Goal: Task Accomplishment & Management: Manage account settings

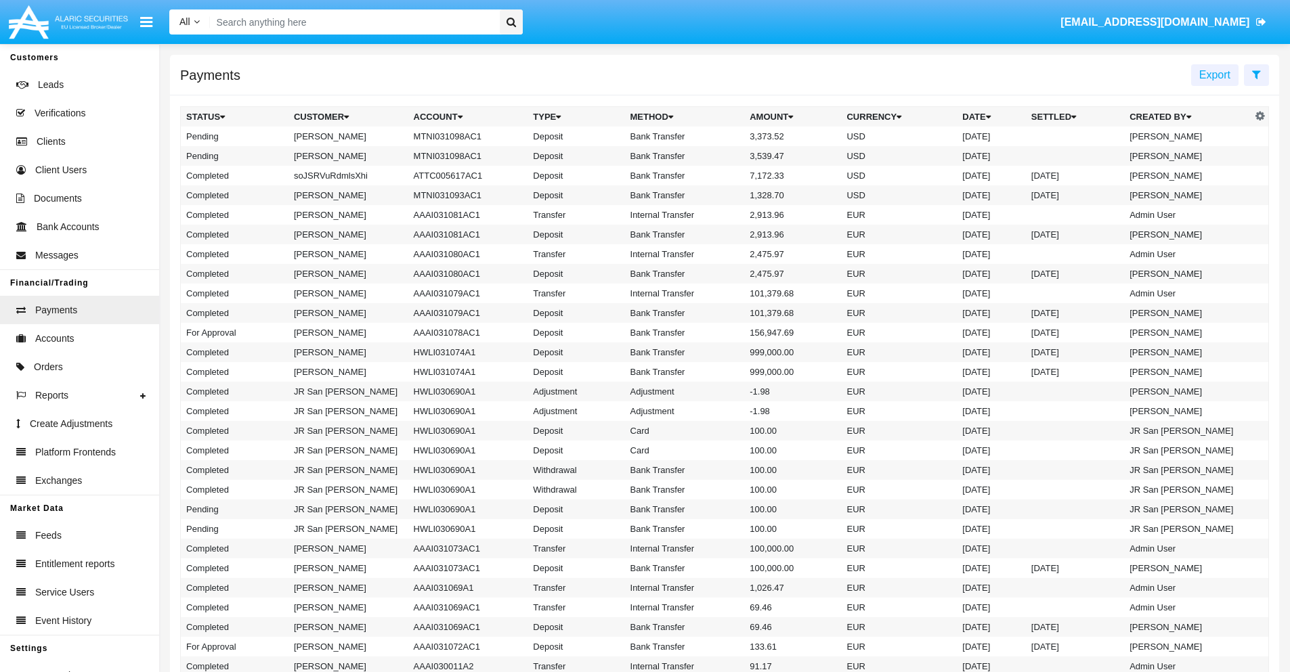
click at [1256, 74] on icon at bounding box center [1256, 74] width 9 height 11
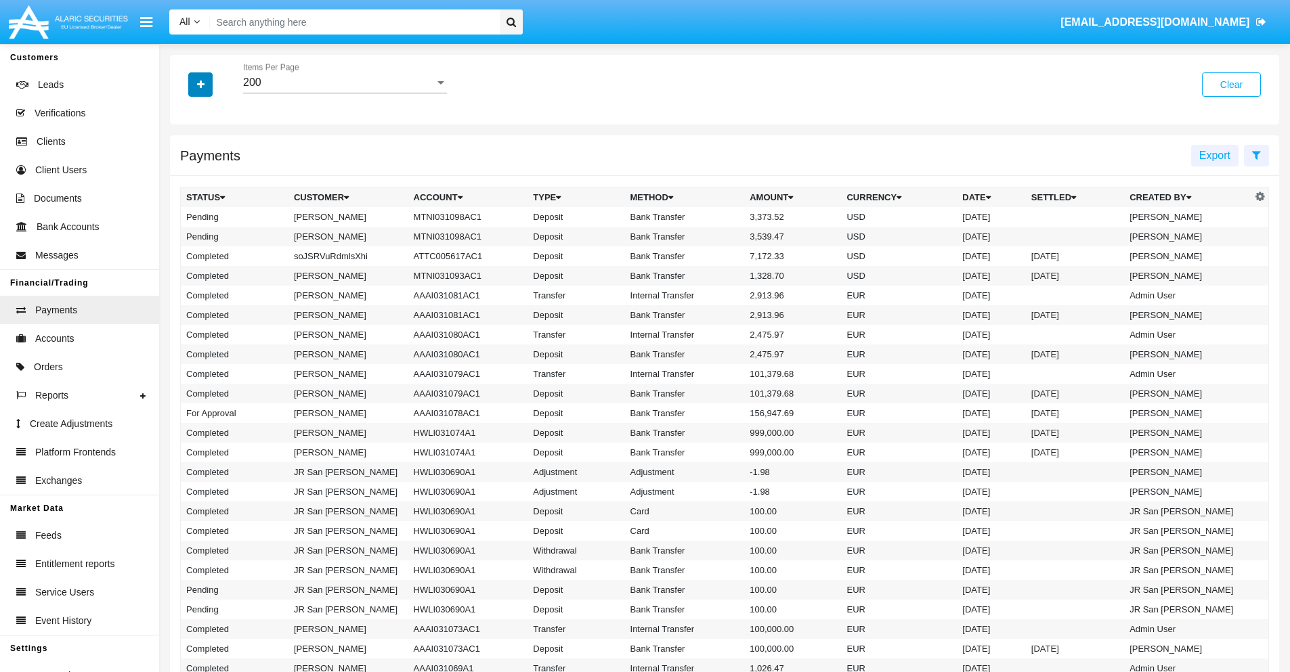
click at [200, 84] on icon "button" at bounding box center [200, 84] width 7 height 9
click at [212, 112] on span "Status" at bounding box center [212, 112] width 30 height 16
click at [186, 118] on input "Status" at bounding box center [185, 118] width 1 height 1
checkbox input "true"
click at [200, 84] on icon "button" at bounding box center [200, 84] width 7 height 9
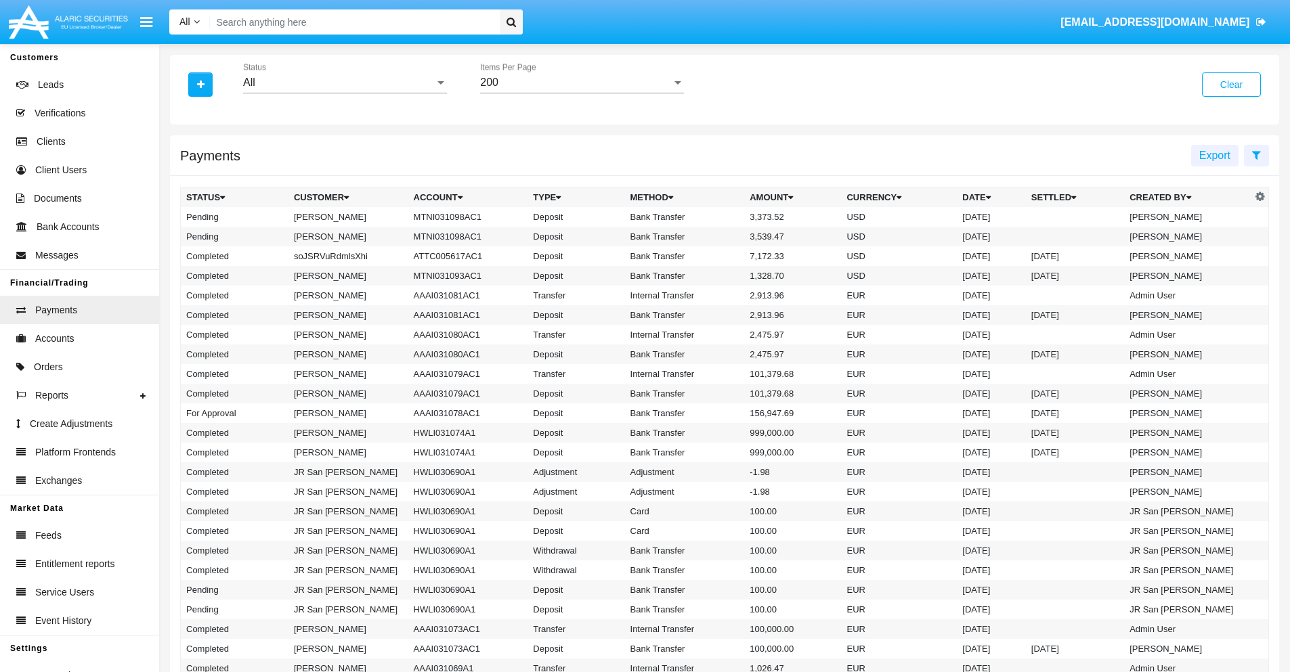
click at [345, 83] on div "All" at bounding box center [339, 82] width 192 height 12
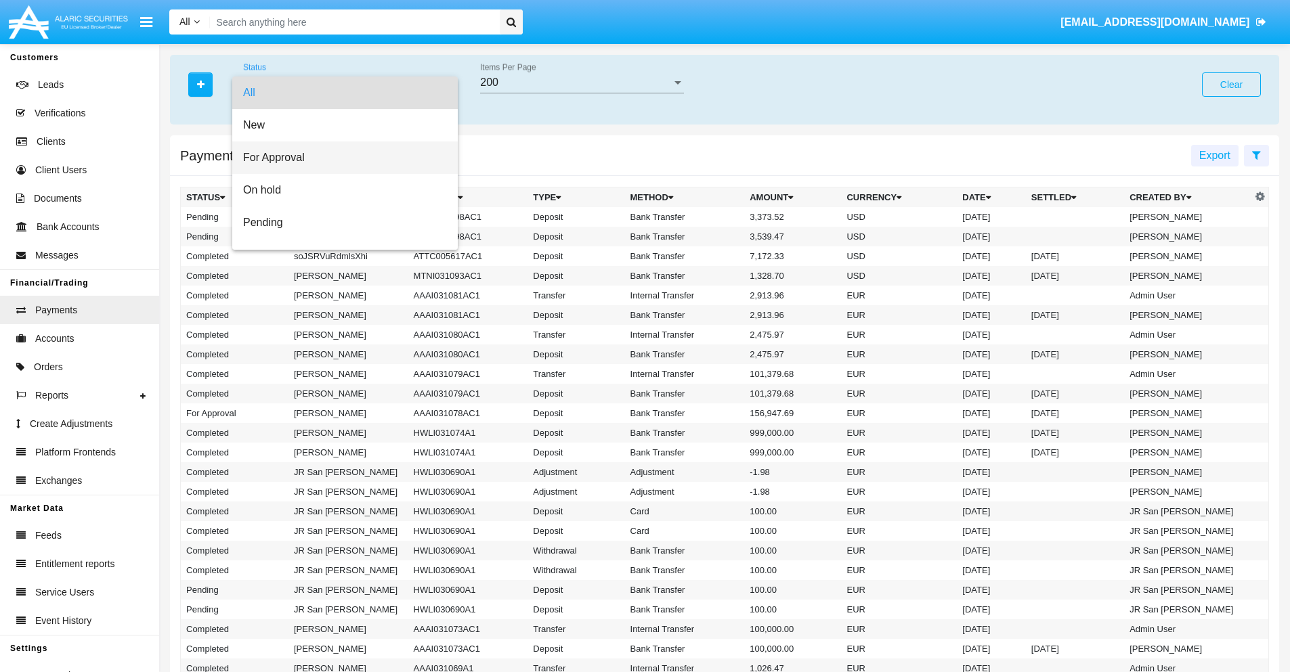
click at [340, 158] on span "For Approval" at bounding box center [345, 157] width 204 height 32
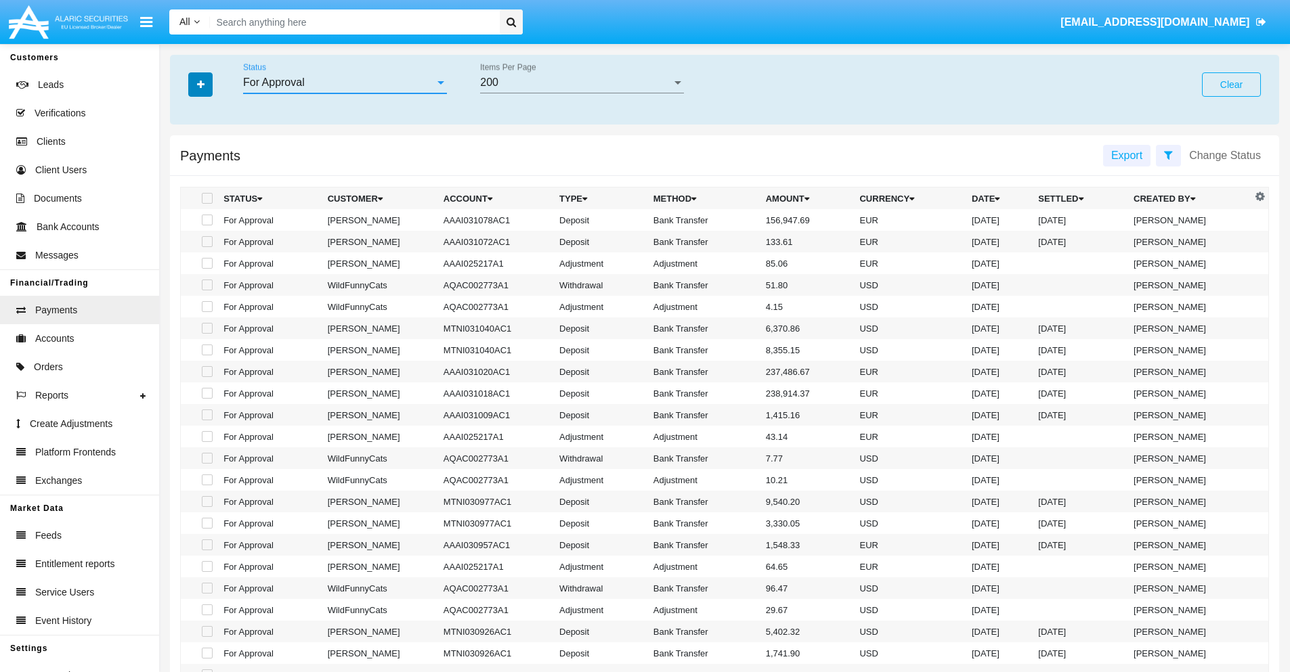
click at [200, 84] on icon "button" at bounding box center [200, 84] width 7 height 9
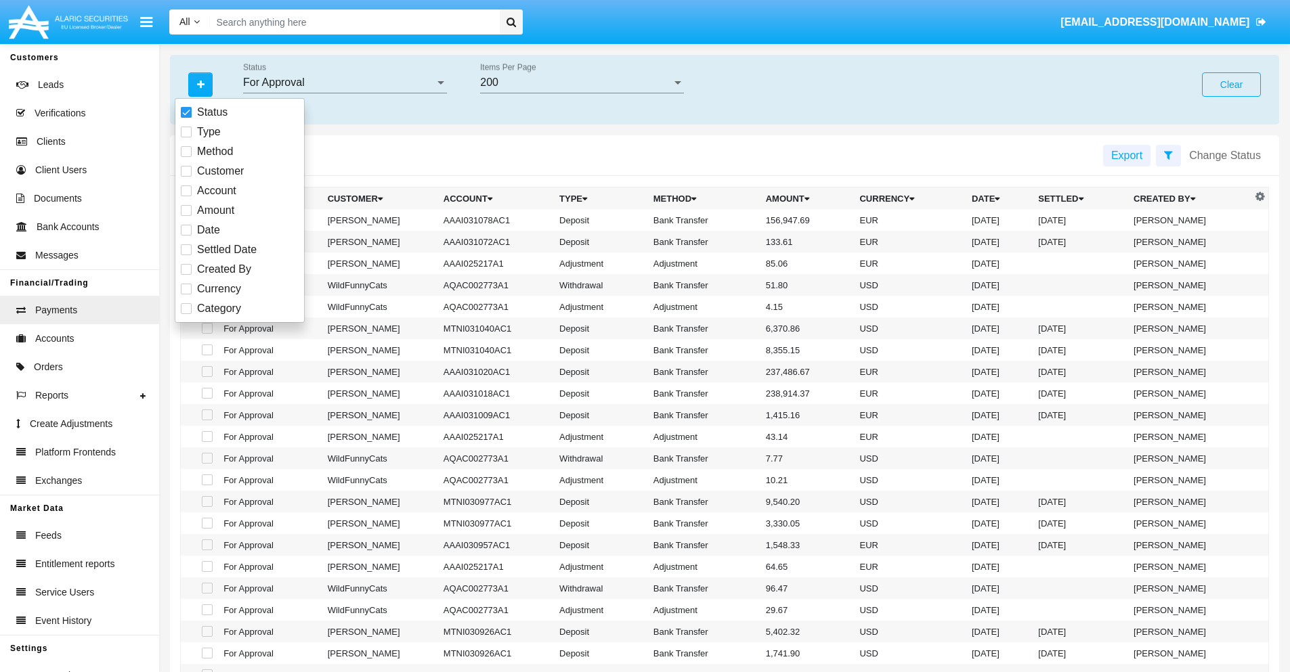
click at [219, 289] on span "Currency" at bounding box center [219, 289] width 44 height 16
click at [186, 294] on input "Currency" at bounding box center [185, 294] width 1 height 1
checkbox input "true"
click at [200, 84] on icon "button" at bounding box center [200, 84] width 7 height 9
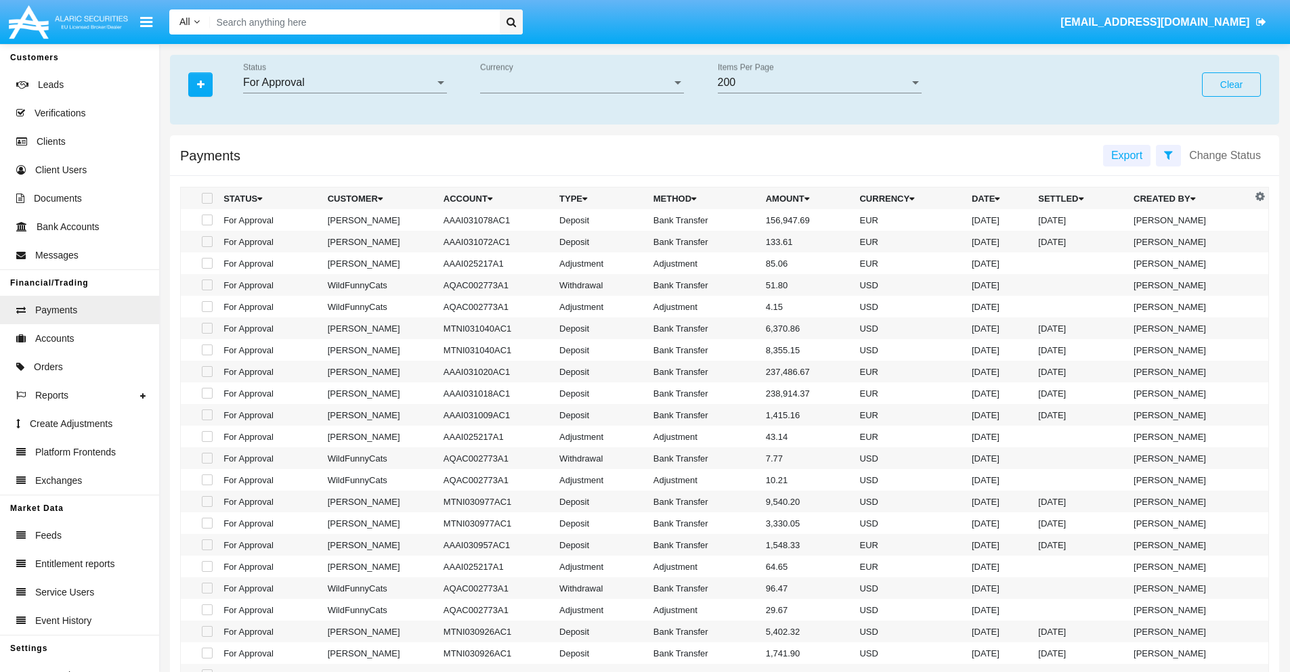
click at [581, 83] on span "Currency" at bounding box center [576, 82] width 192 height 12
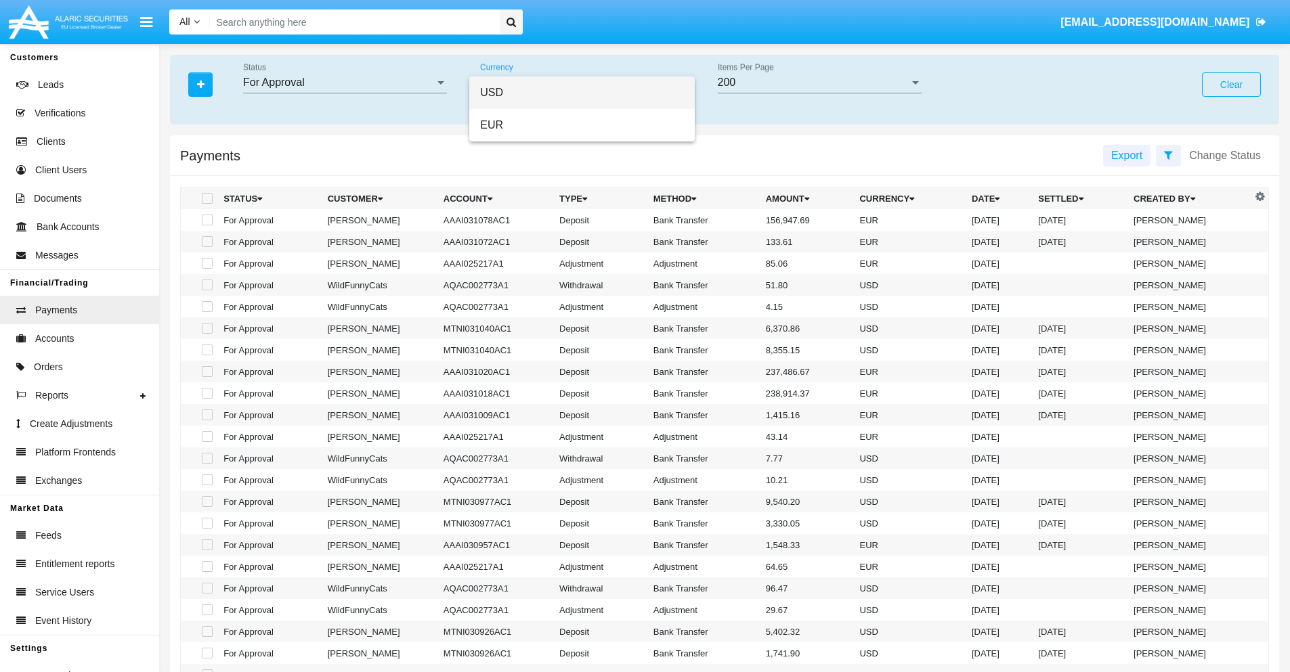
click at [581, 93] on span "USD" at bounding box center [582, 92] width 204 height 32
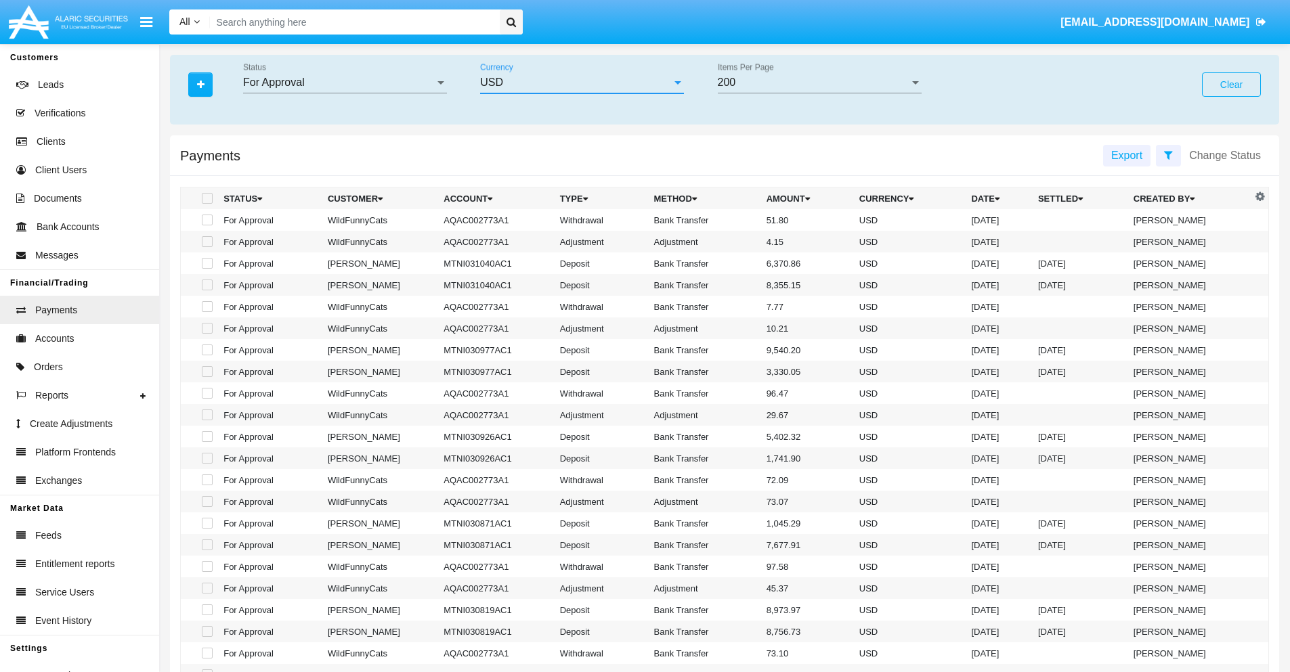
click at [206, 220] on span at bounding box center [207, 220] width 11 height 11
click at [206, 225] on input "checkbox" at bounding box center [206, 225] width 1 height 1
checkbox input "true"
click at [206, 242] on span at bounding box center [207, 241] width 11 height 11
click at [206, 247] on input "checkbox" at bounding box center [206, 247] width 1 height 1
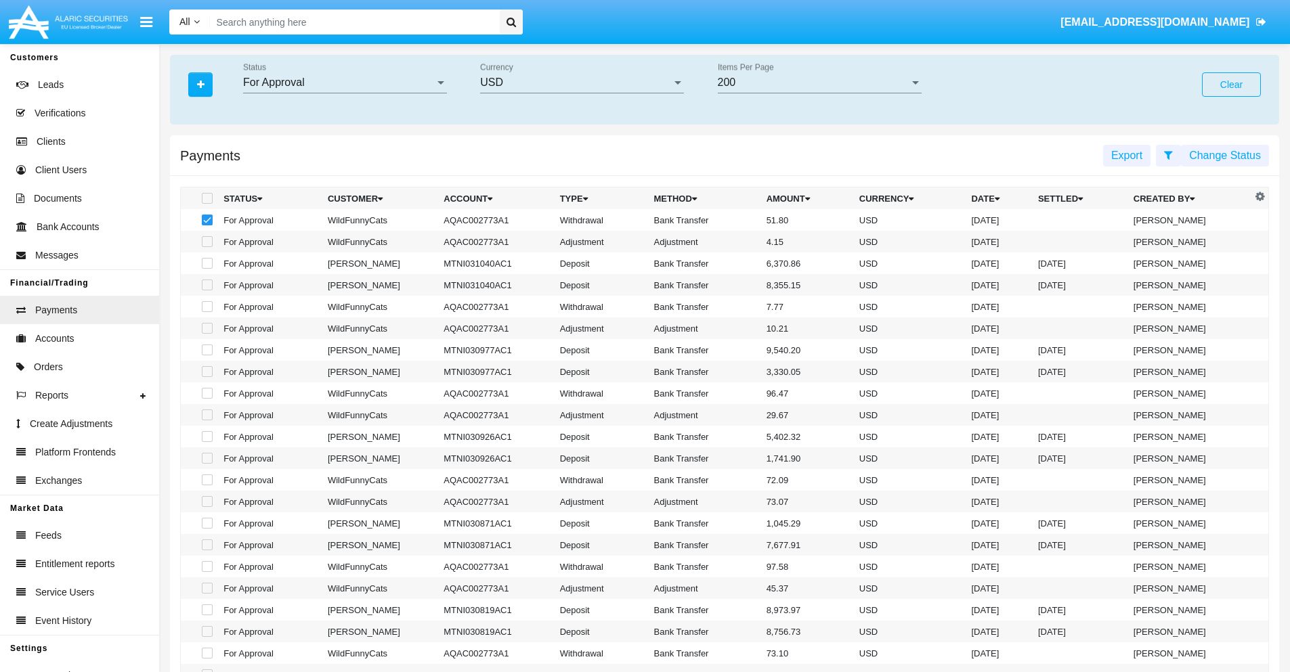
checkbox input "true"
